Goal: Navigation & Orientation: Find specific page/section

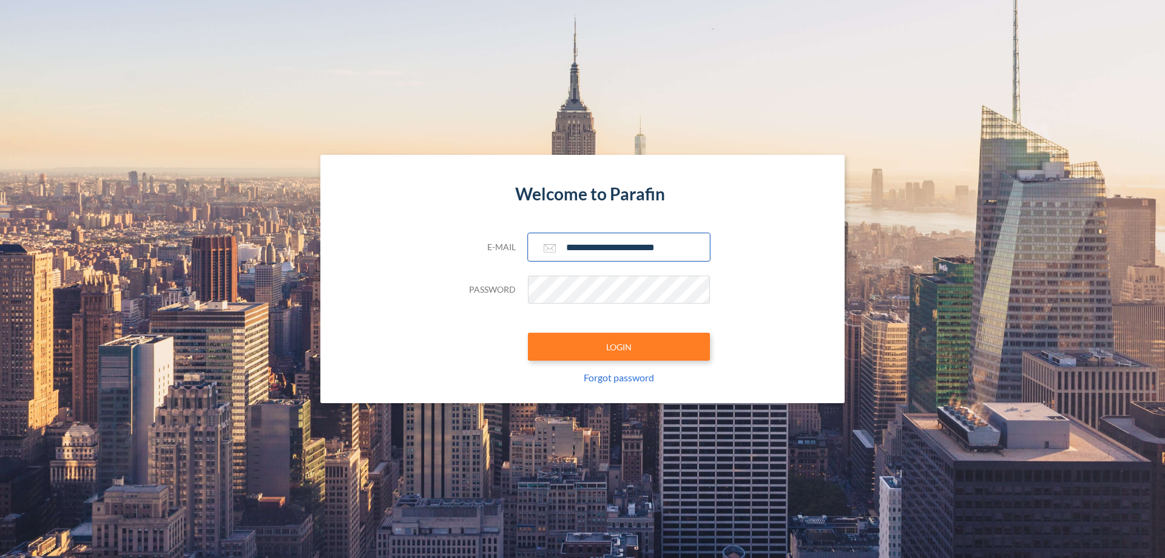
type input "**********"
click at [619, 346] on button "LOGIN" at bounding box center [619, 346] width 182 height 28
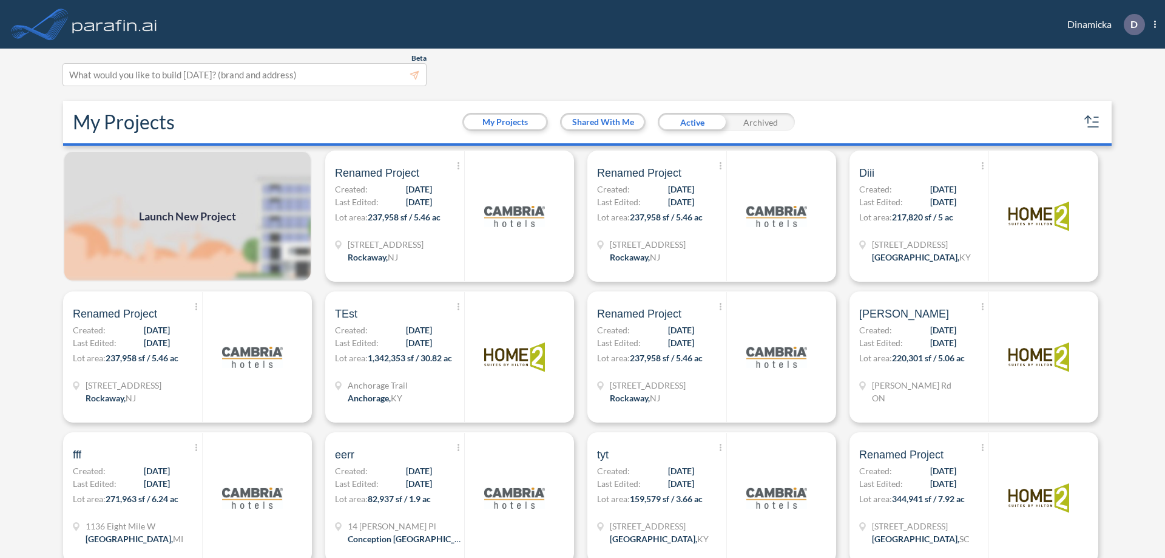
scroll to position [3, 0]
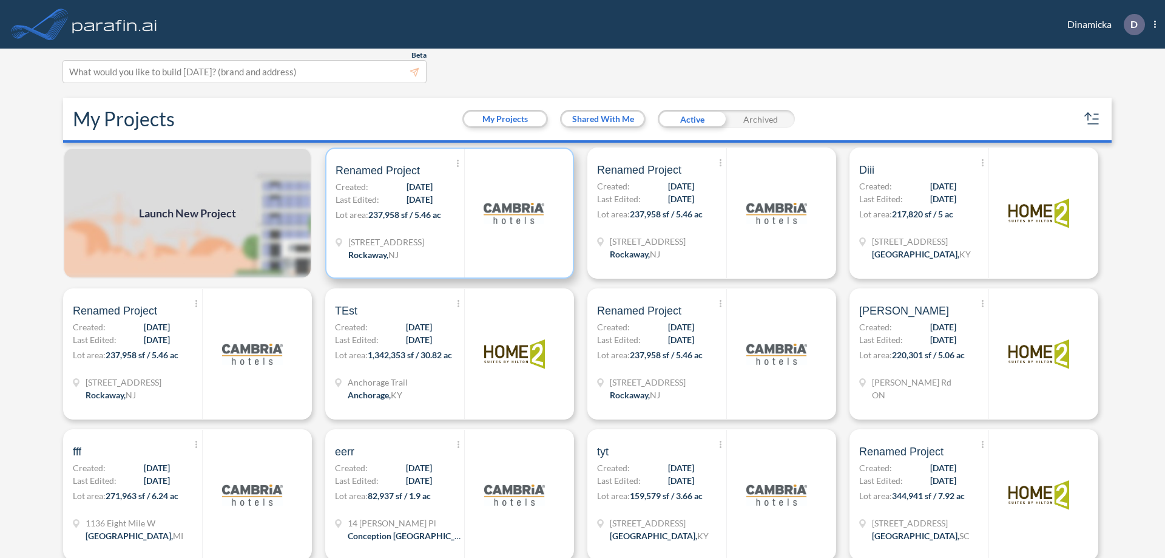
click at [447, 213] on p "Lot area: 237,958 sf / 5.46 ac" at bounding box center [399, 217] width 129 height 18
